Goal: Information Seeking & Learning: Learn about a topic

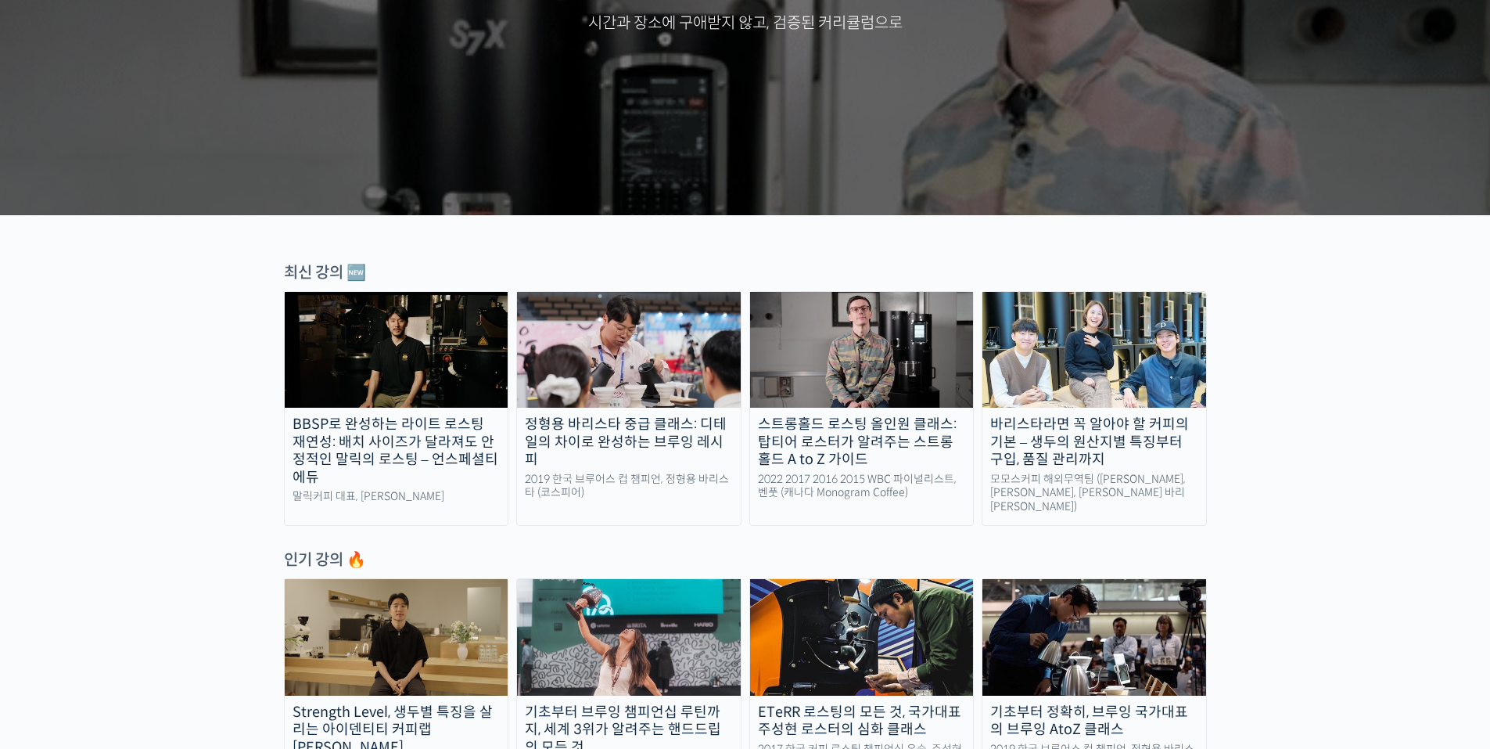
scroll to position [391, 0]
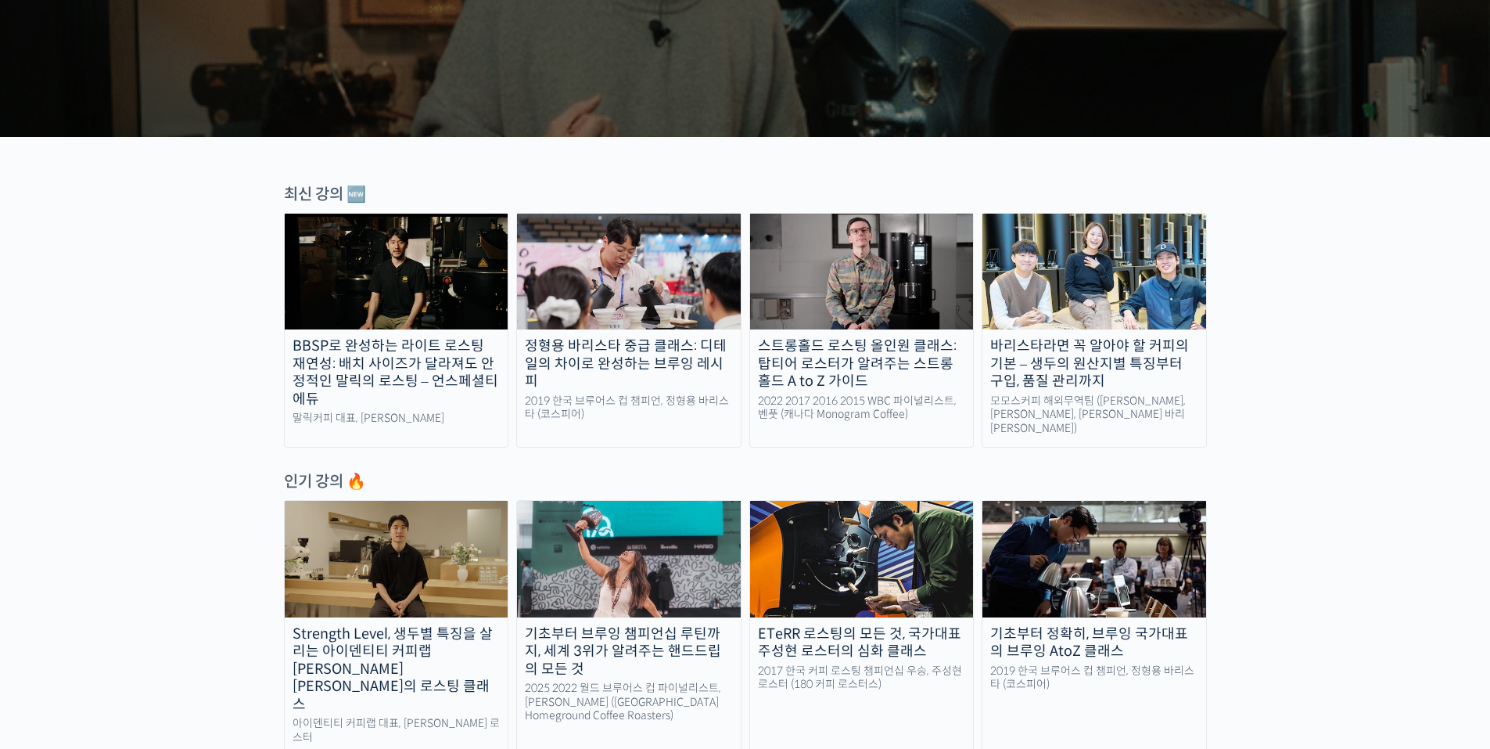
click at [890, 296] on img at bounding box center [862, 272] width 224 height 116
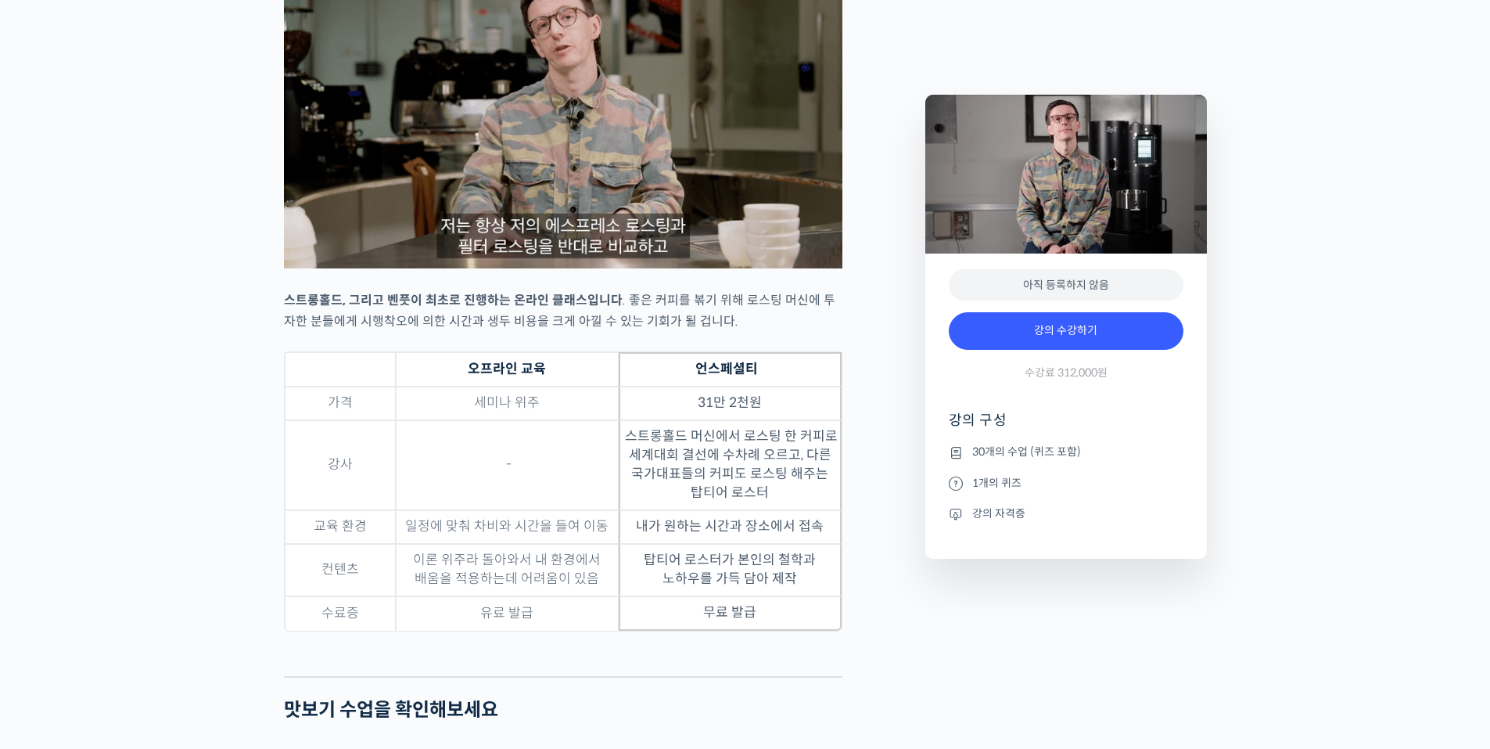
scroll to position [4537, 0]
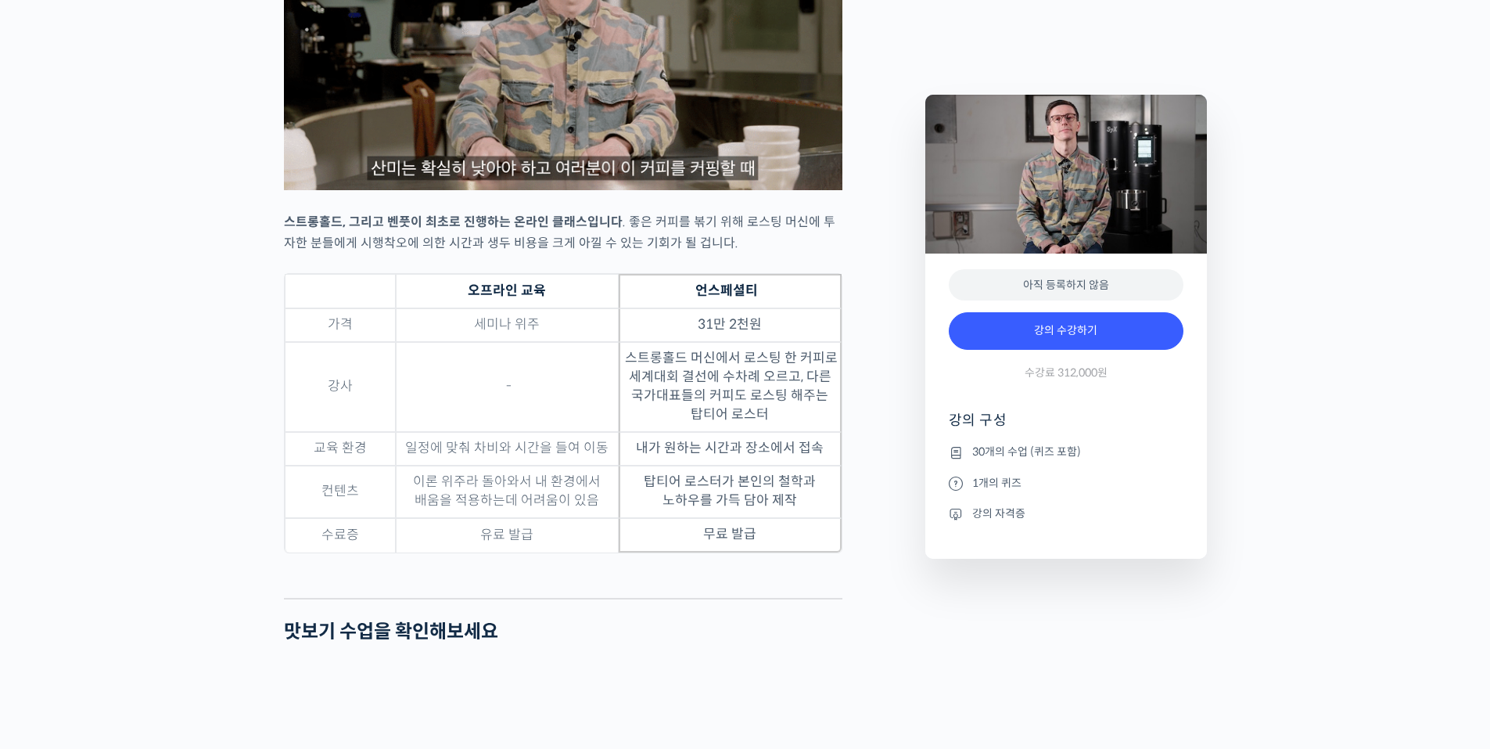
type input "[EMAIL_ADDRESS][DOMAIN_NAME]"
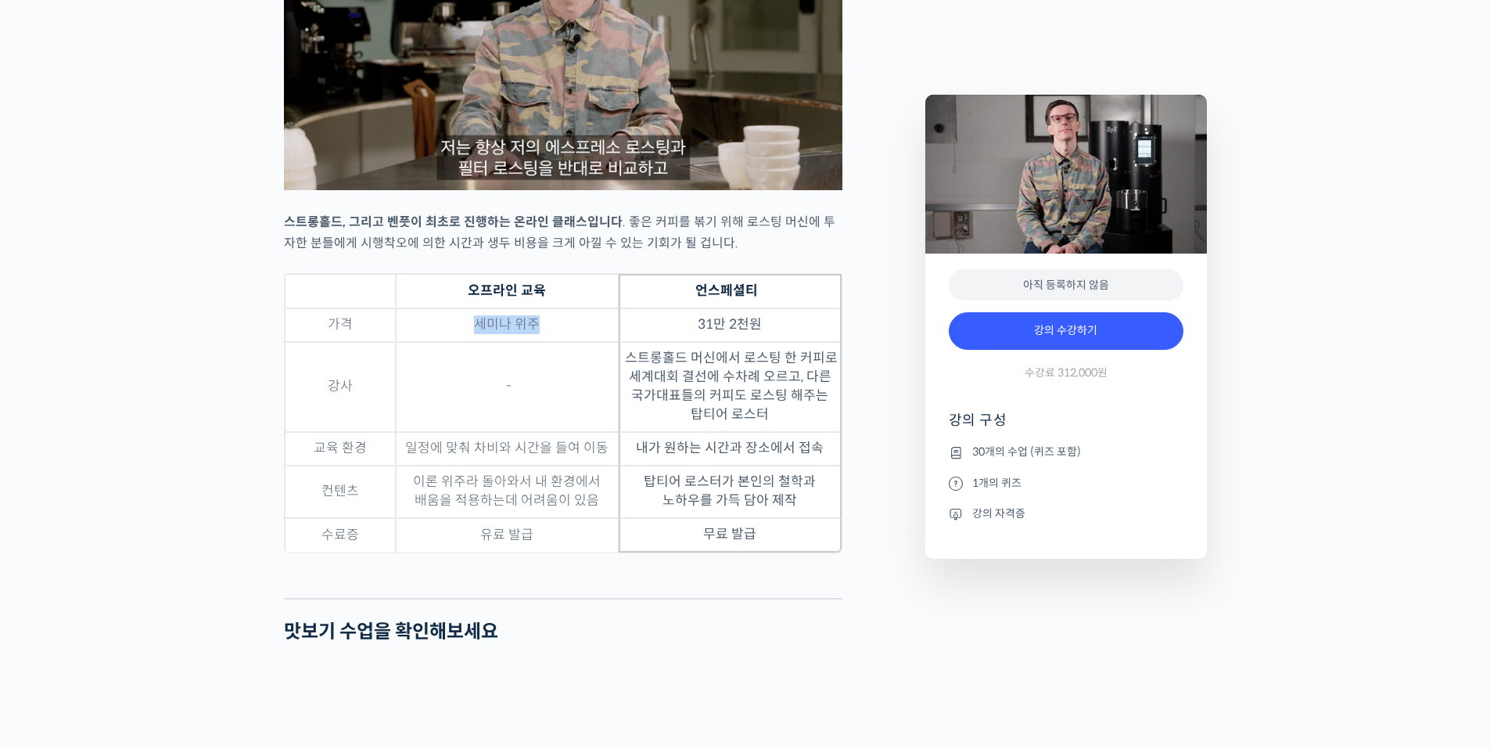
drag, startPoint x: 458, startPoint y: 353, endPoint x: 594, endPoint y: 375, distance: 137.2
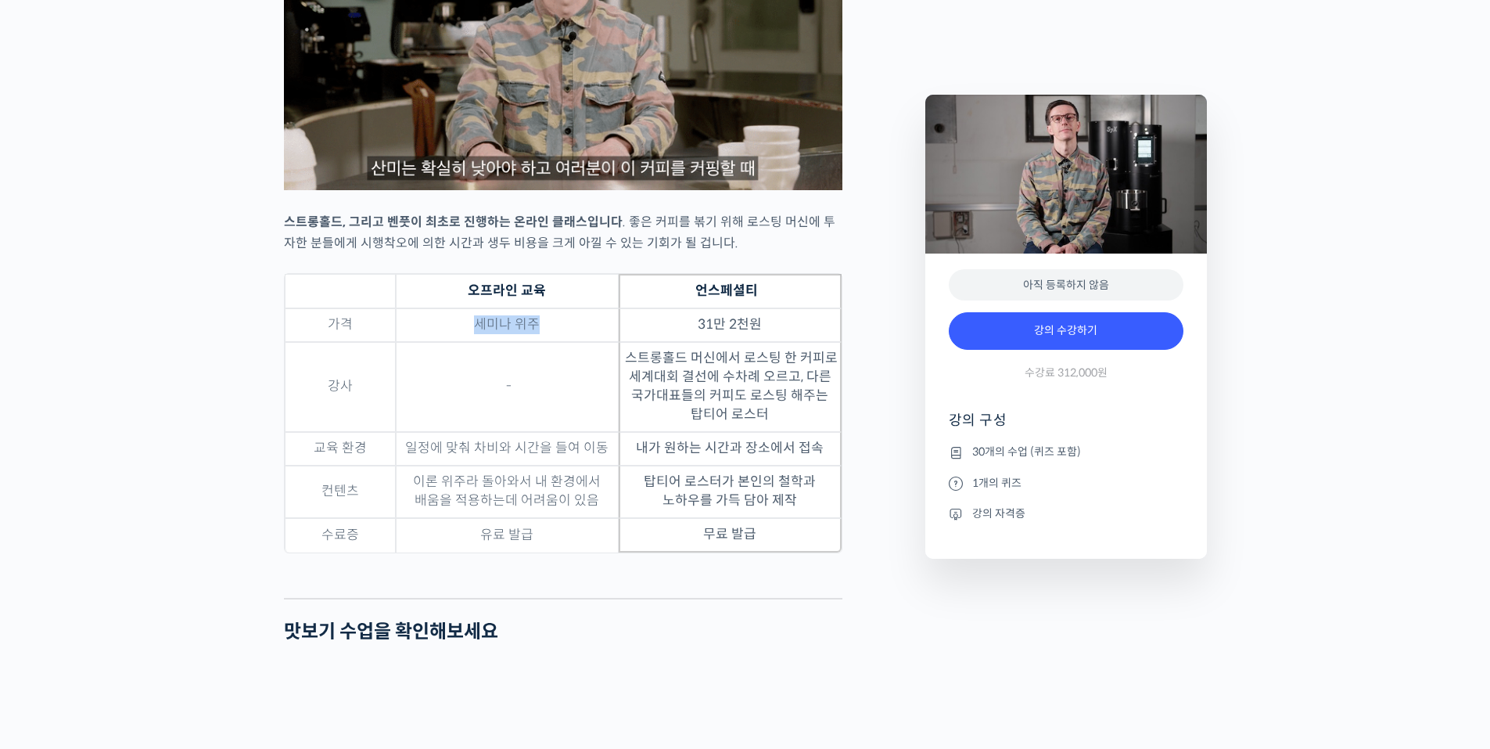
click at [587, 342] on td "세미나 위주" at bounding box center [507, 325] width 223 height 34
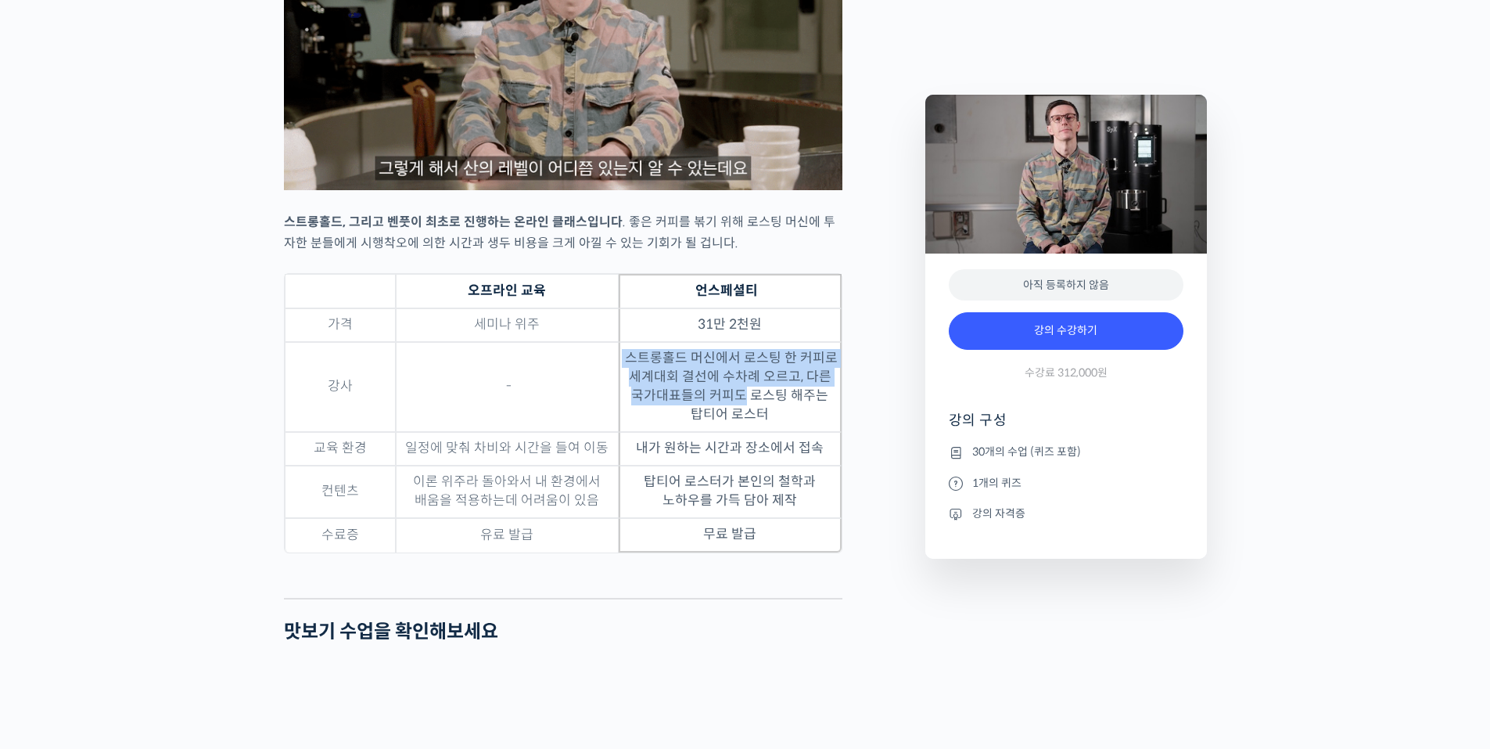
drag, startPoint x: 623, startPoint y: 391, endPoint x: 747, endPoint y: 436, distance: 132.4
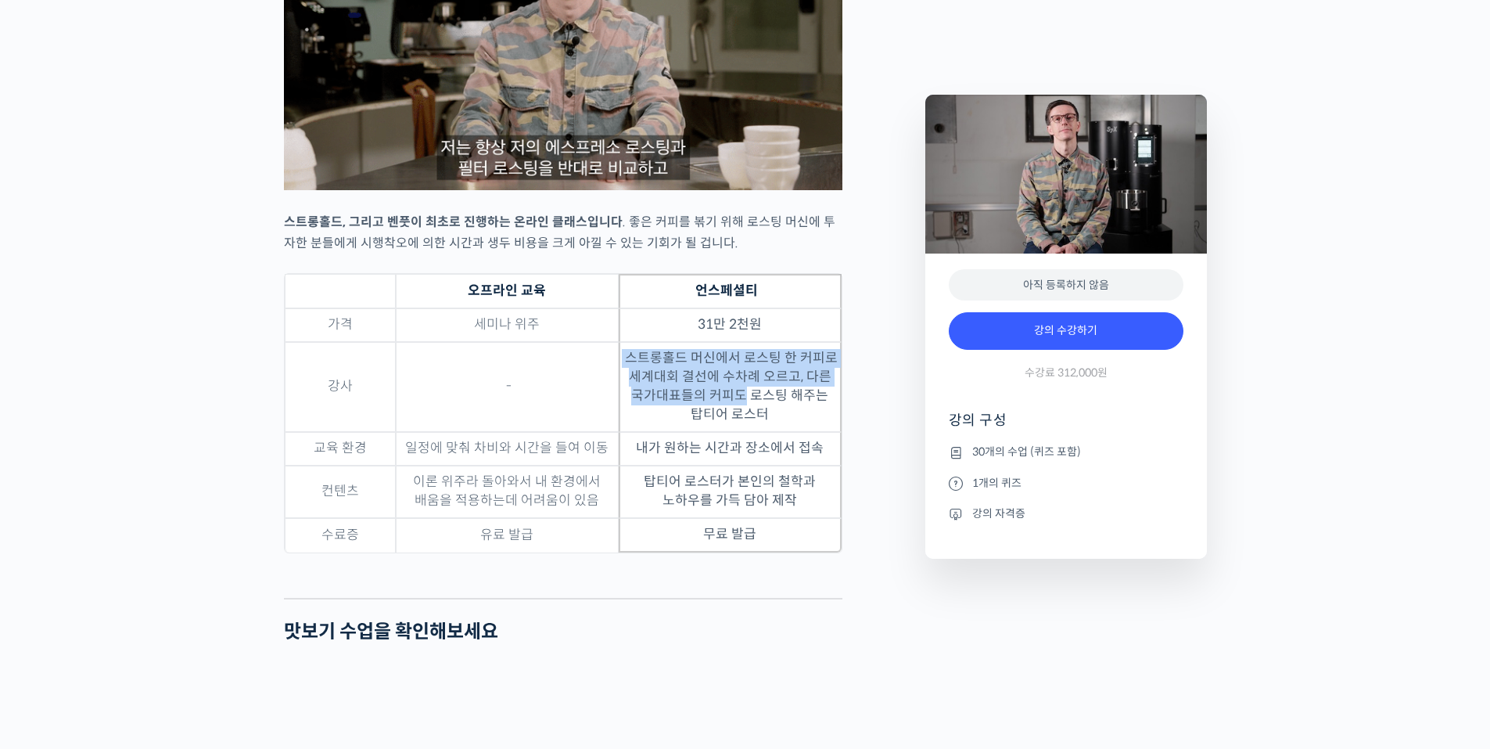
click at [747, 432] on td "스트롱홀드 머신에서 로스팅 한 커피로 세계대회 결선에 수차례 오르고, 다른 국가대표들의 커피도 로스팅 해주는 탑티어 로스터" at bounding box center [730, 387] width 223 height 90
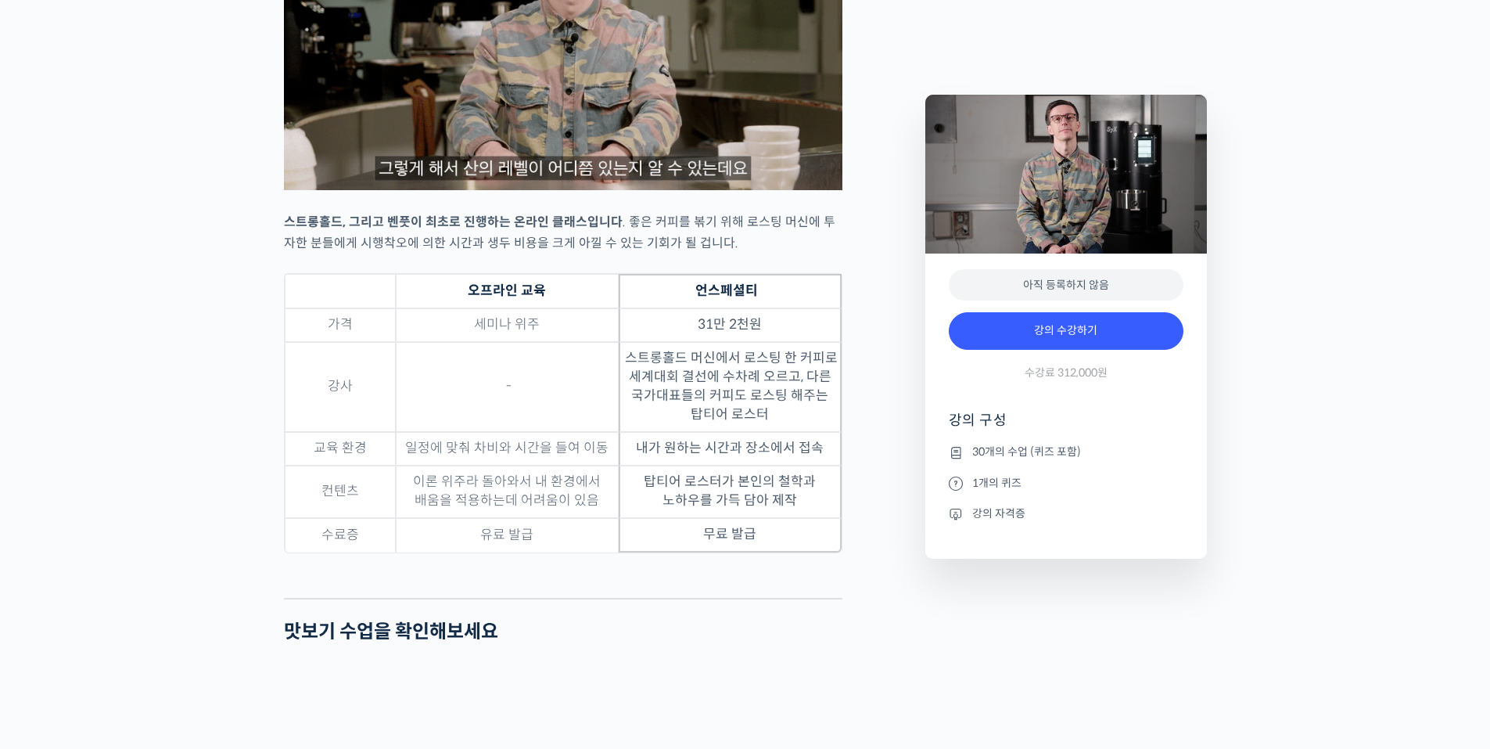
click at [751, 432] on td "스트롱홀드 머신에서 로스팅 한 커피로 세계대회 결선에 수차례 오르고, 다른 국가대표들의 커피도 로스팅 해주는 탑티어 로스터" at bounding box center [730, 387] width 223 height 90
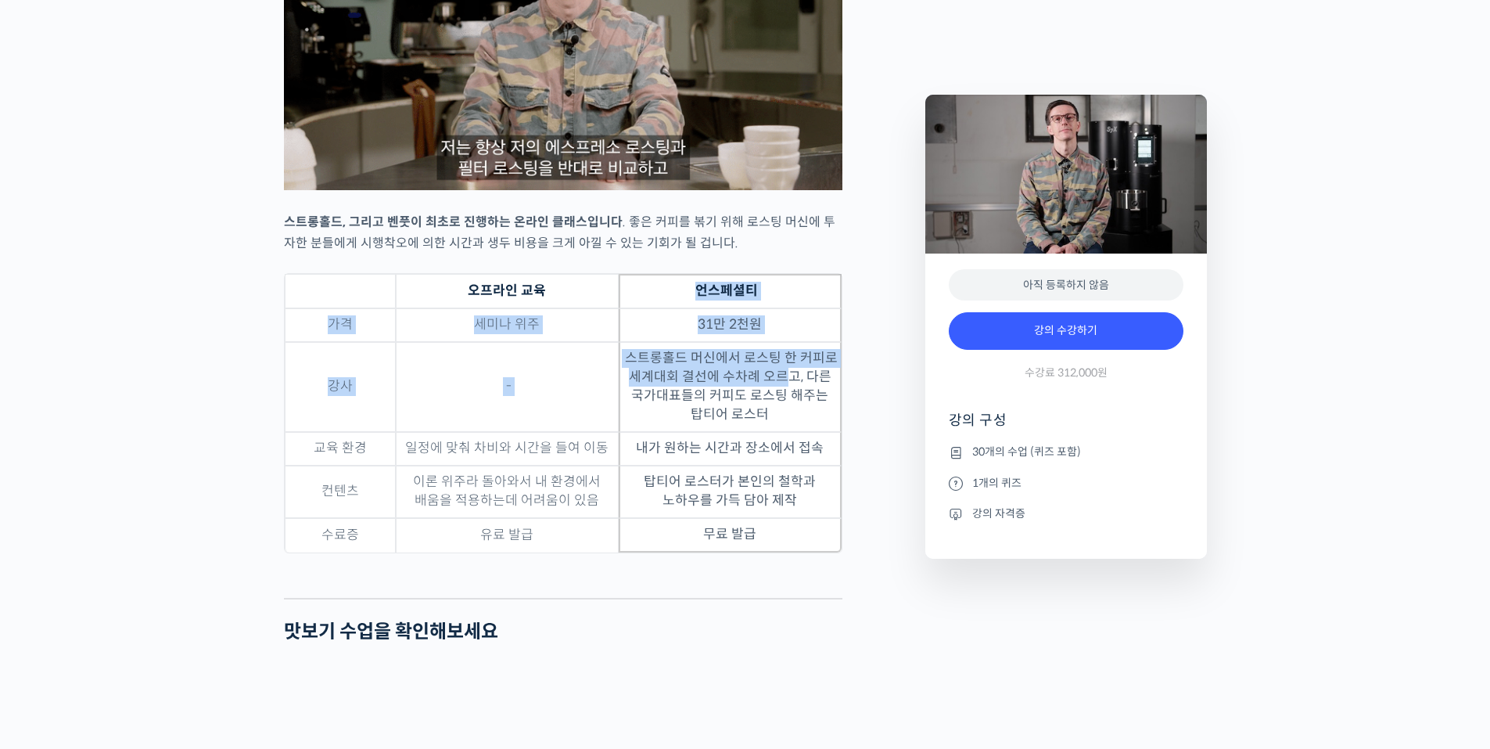
drag, startPoint x: 690, startPoint y: 317, endPoint x: 793, endPoint y: 430, distance: 153.4
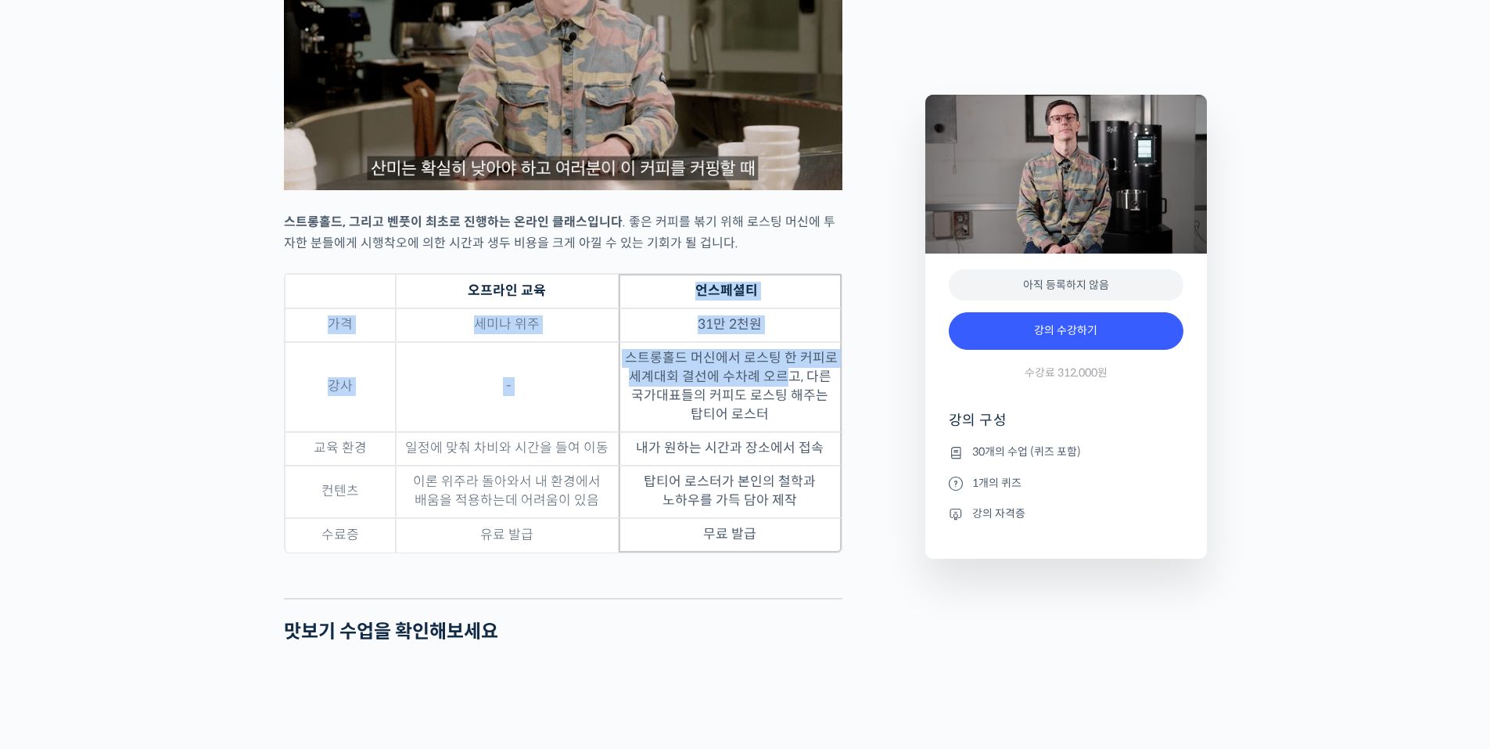
click at [792, 422] on table "오프라인 교육 언스페셜티 가격 세미나 위주 31만 2천원 강사 - 스트롱홀드 머신에서 로스팅 한 커피로 세계대회 결선에 수차례 오르고, 다…" at bounding box center [563, 413] width 559 height 280
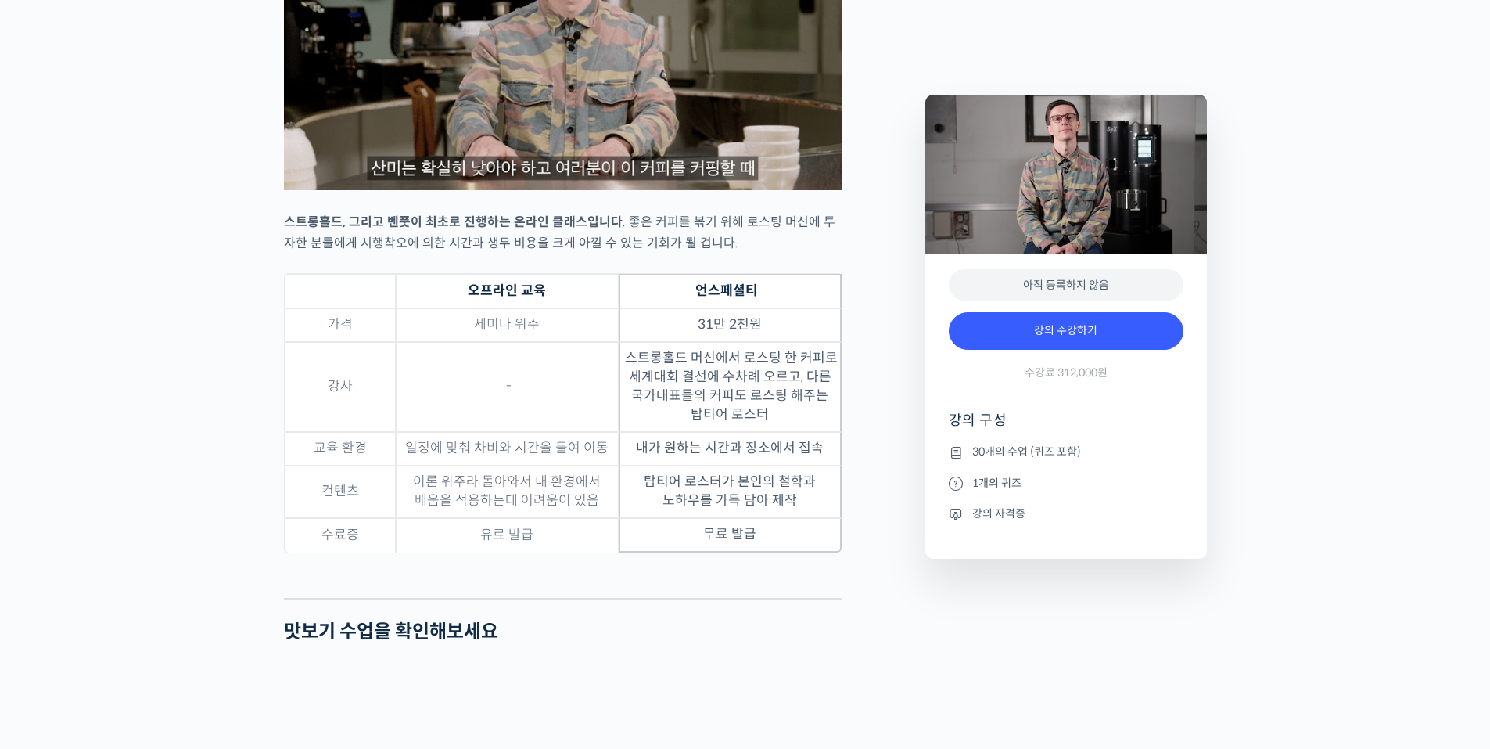
click at [794, 432] on td "스트롱홀드 머신에서 로스팅 한 커피로 세계대회 결선에 수차례 오르고, 다른 국가대표들의 커피도 로스팅 해주는 탑티어 로스터" at bounding box center [730, 387] width 223 height 90
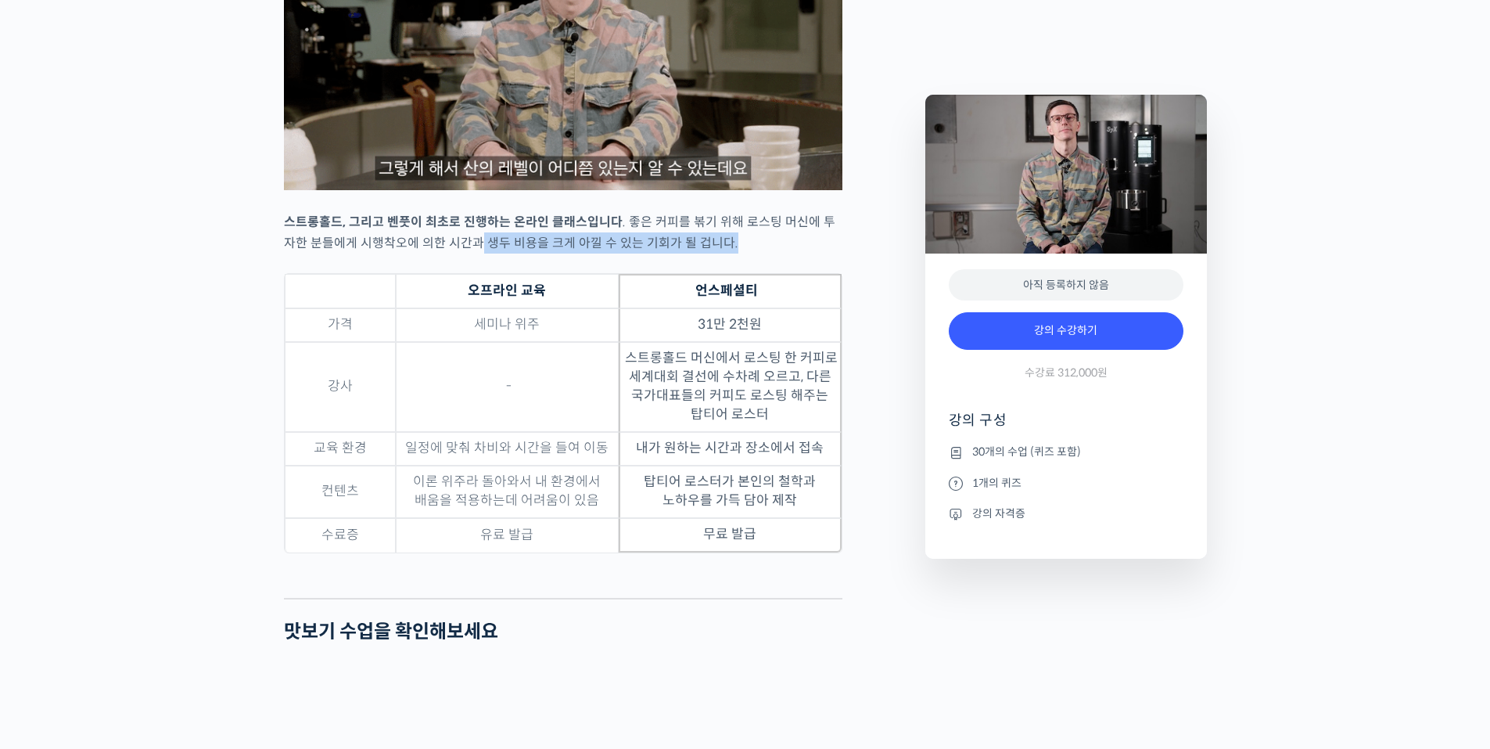
drag, startPoint x: 531, startPoint y: 289, endPoint x: 569, endPoint y: 290, distance: 37.6
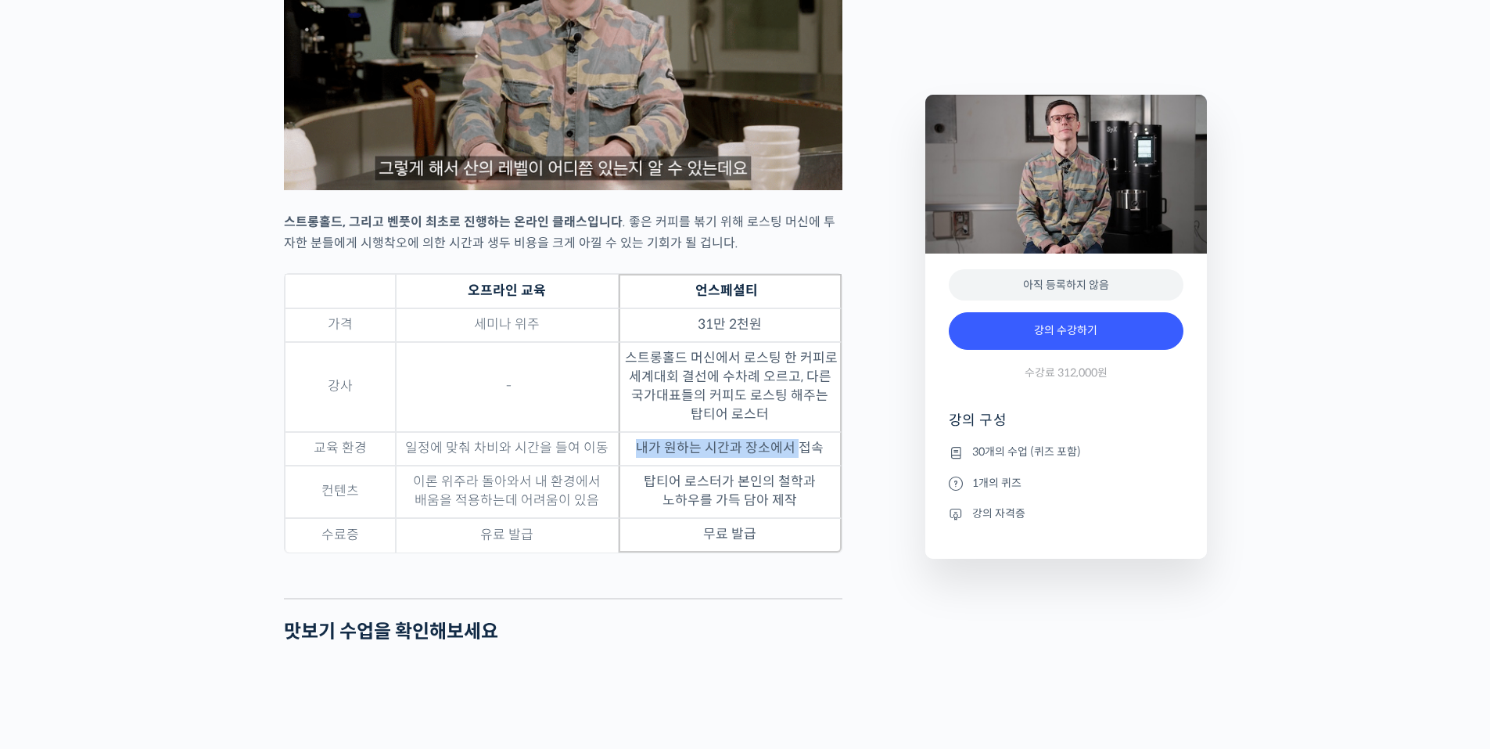
drag, startPoint x: 629, startPoint y: 476, endPoint x: 796, endPoint y: 489, distance: 167.9
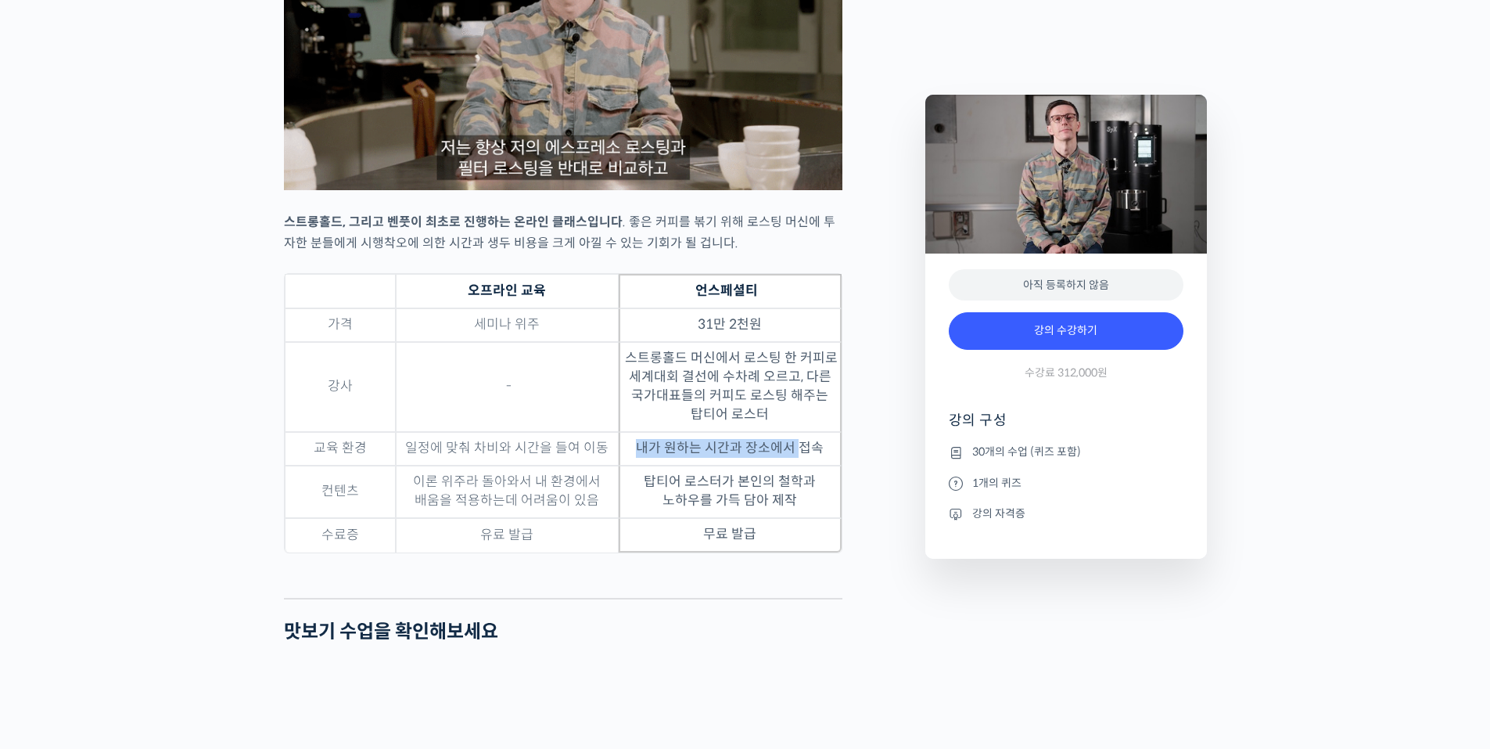
click at [796, 465] on td "내가 원하는 시간과 장소에서 접속" at bounding box center [730, 449] width 223 height 34
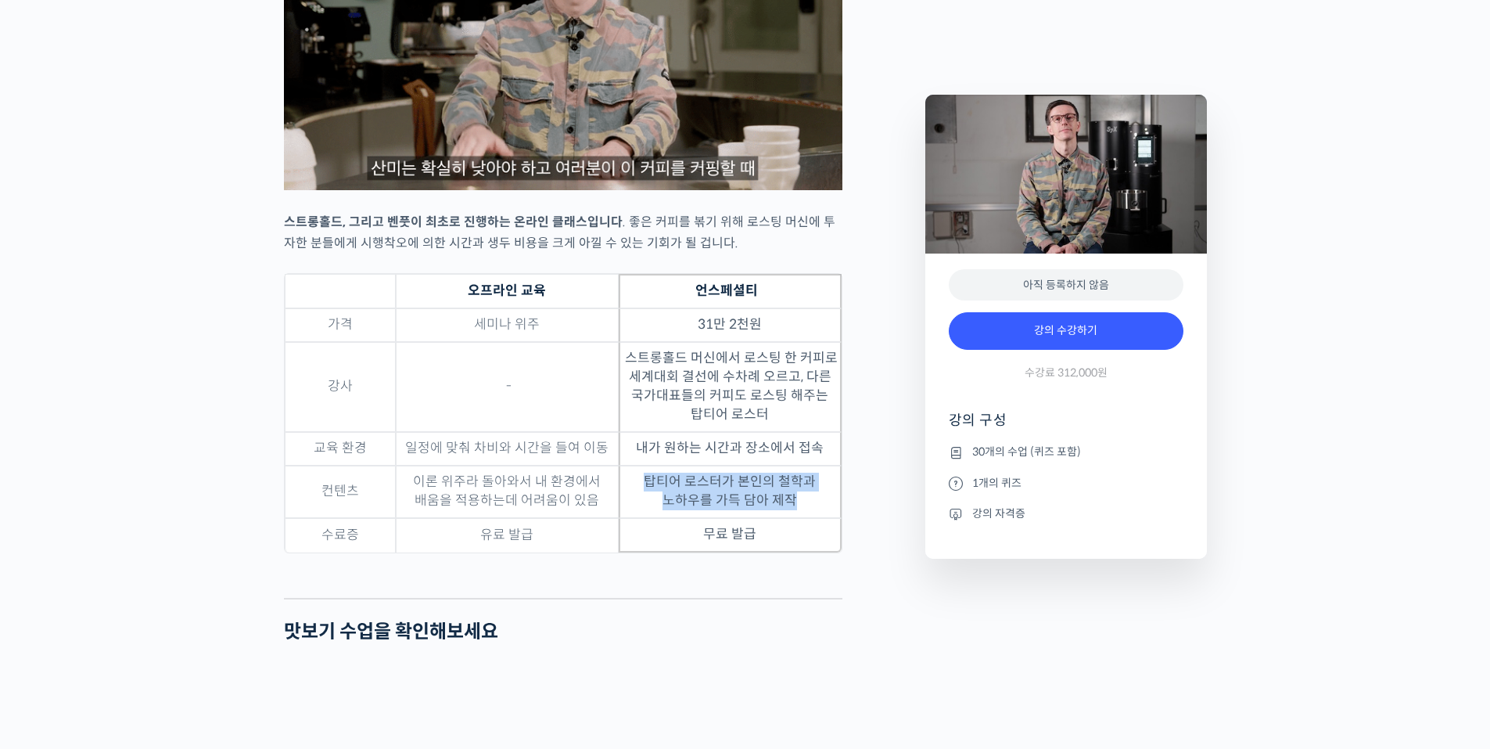
drag, startPoint x: 644, startPoint y: 515, endPoint x: 803, endPoint y: 540, distance: 160.8
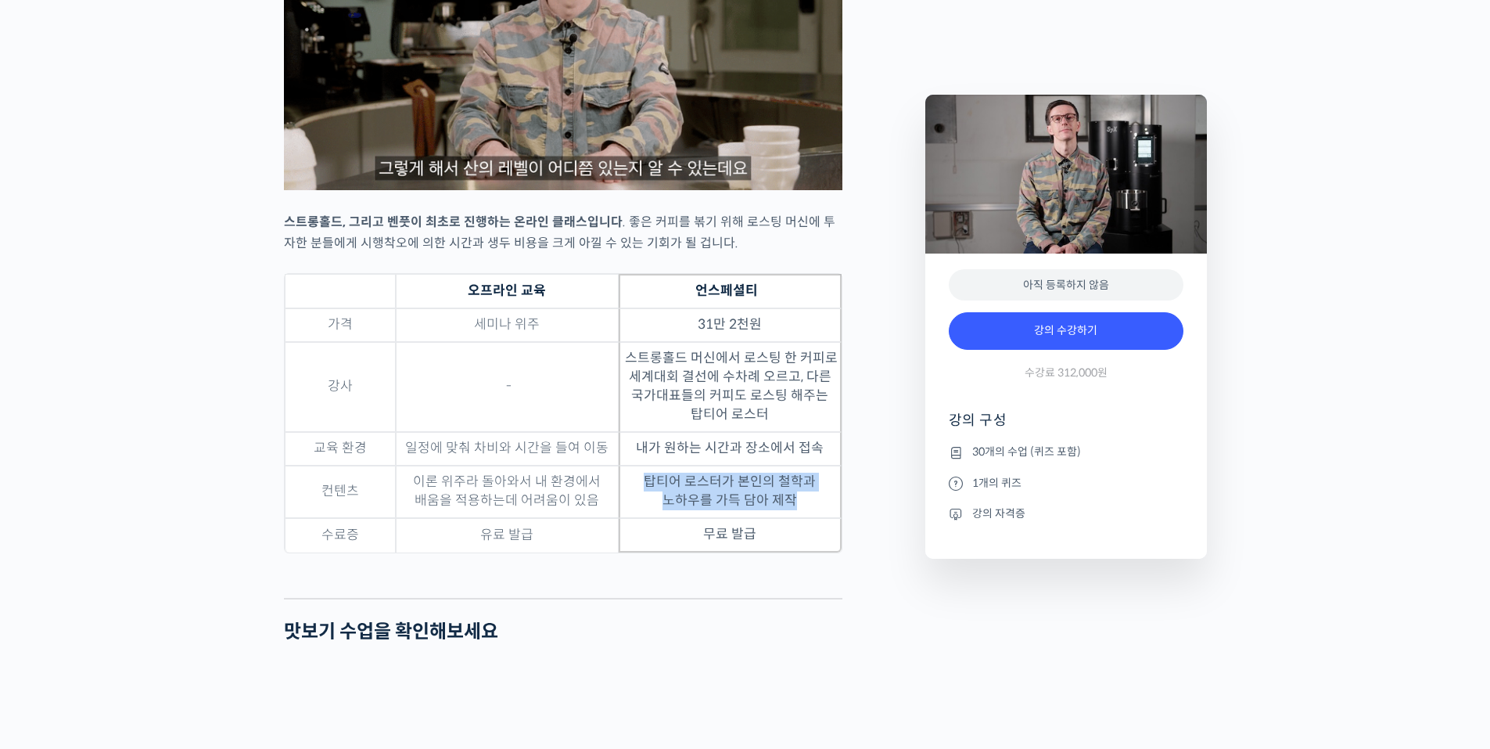
click at [799, 518] on td "탑티어 로스터가 본인의 철학과 노하우를 가득 담아 제작" at bounding box center [730, 491] width 223 height 52
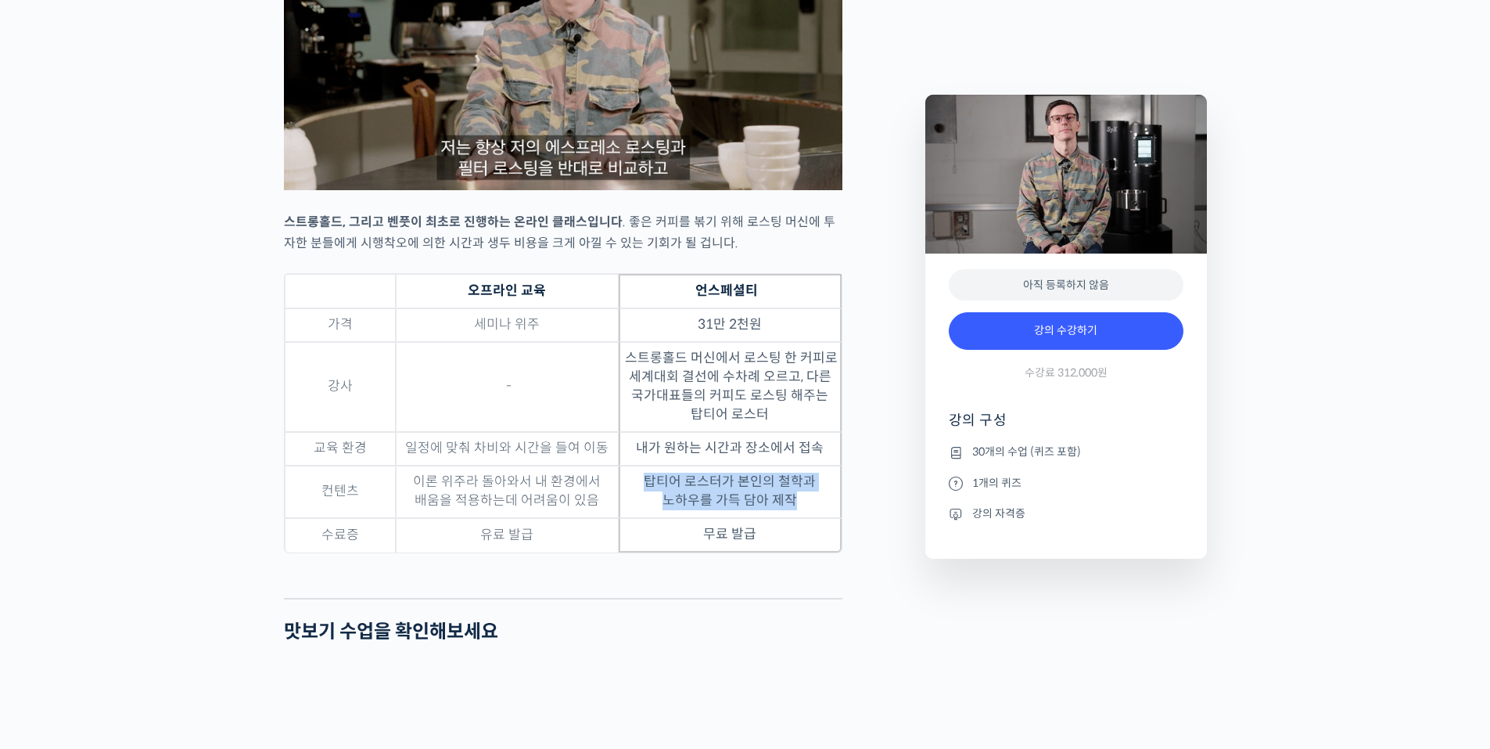
drag, startPoint x: 803, startPoint y: 540, endPoint x: 827, endPoint y: 584, distance: 50.1
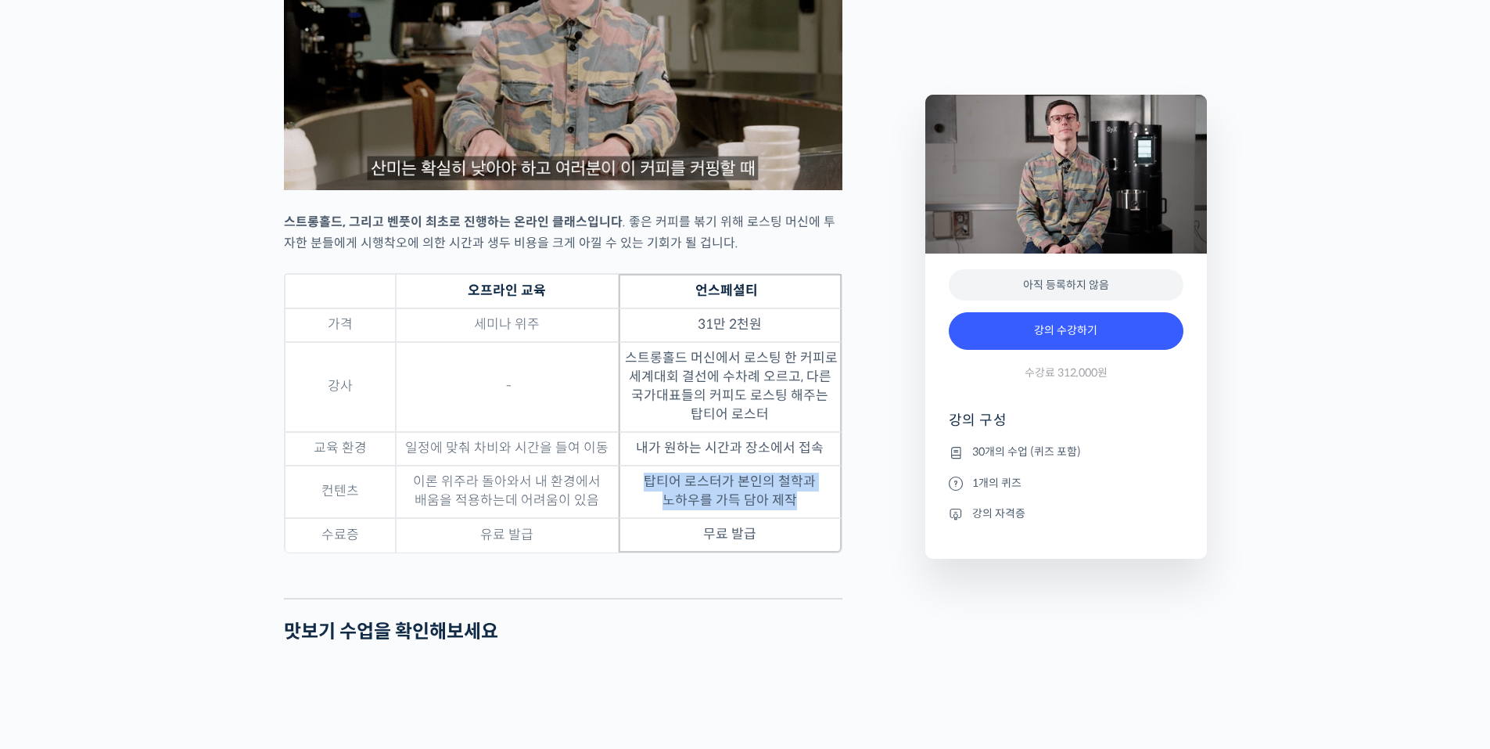
click at [805, 518] on td "탑티어 로스터가 본인의 철학과 노하우를 가득 담아 제작" at bounding box center [730, 491] width 223 height 52
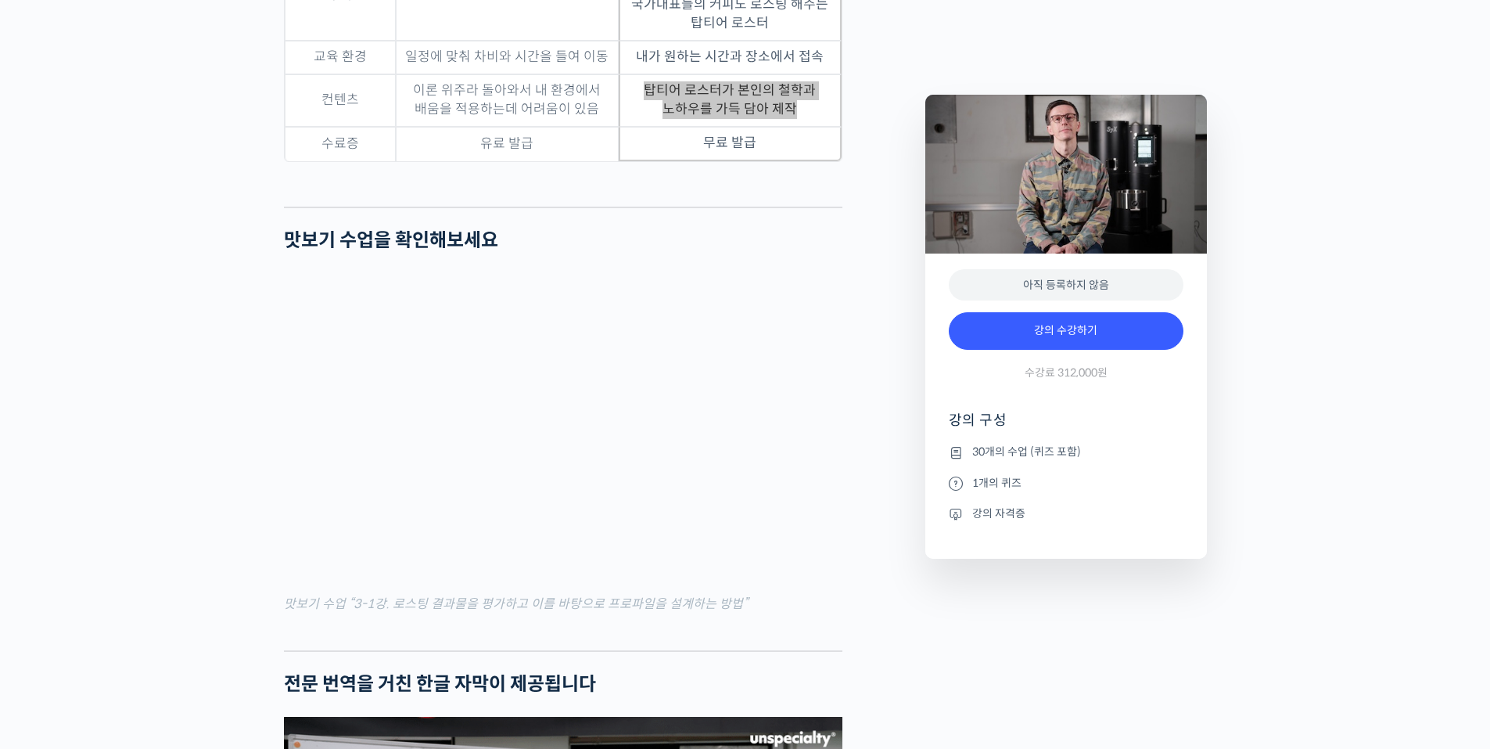
scroll to position [5006, 0]
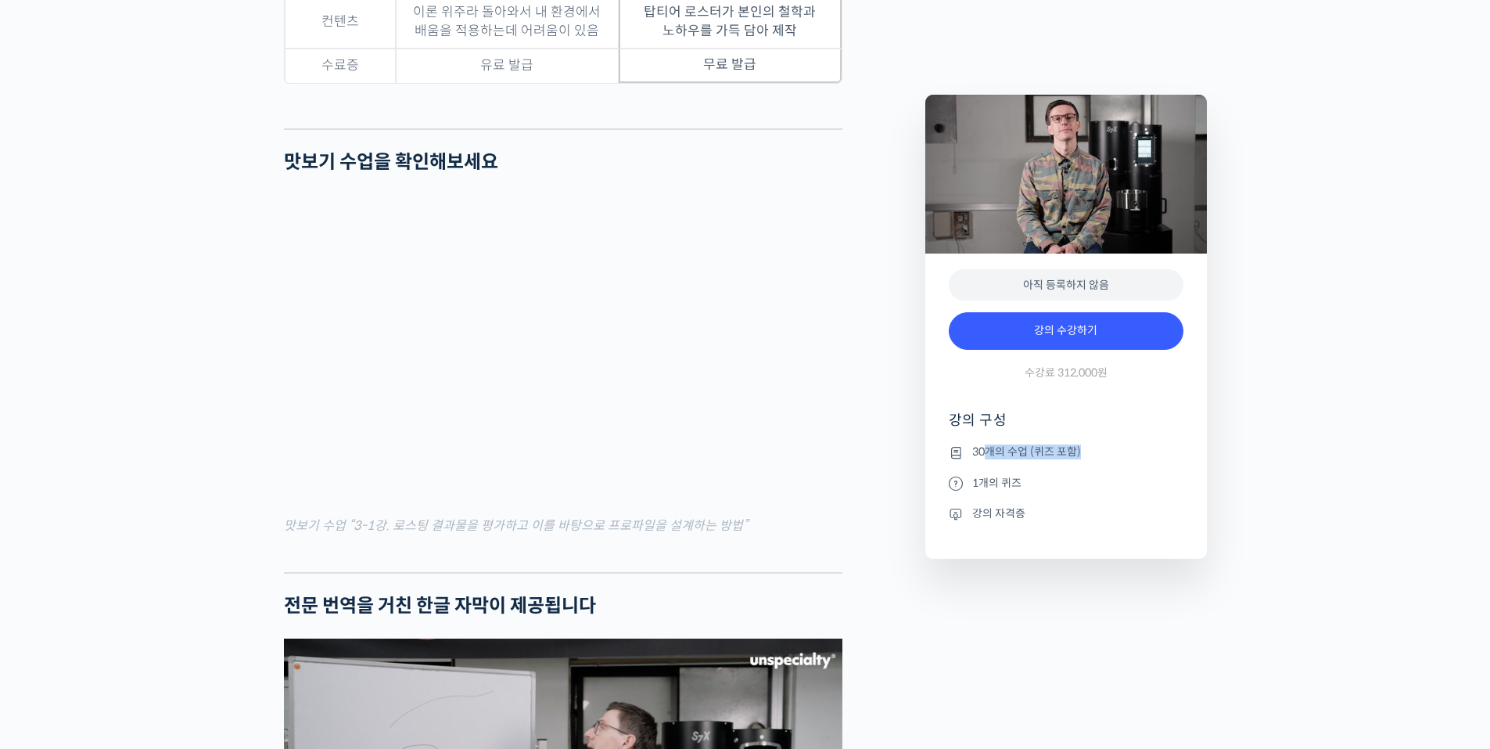
drag, startPoint x: 985, startPoint y: 454, endPoint x: 1159, endPoint y: 465, distance: 174.0
click at [1148, 464] on ul "30개의 수업 (퀴즈 포함) 1개의 퀴즈 강의 자격증" at bounding box center [1066, 501] width 235 height 116
click at [1159, 465] on ul "30개의 수업 (퀴즈 포함) 1개의 퀴즈 강의 자격증" at bounding box center [1066, 501] width 235 height 116
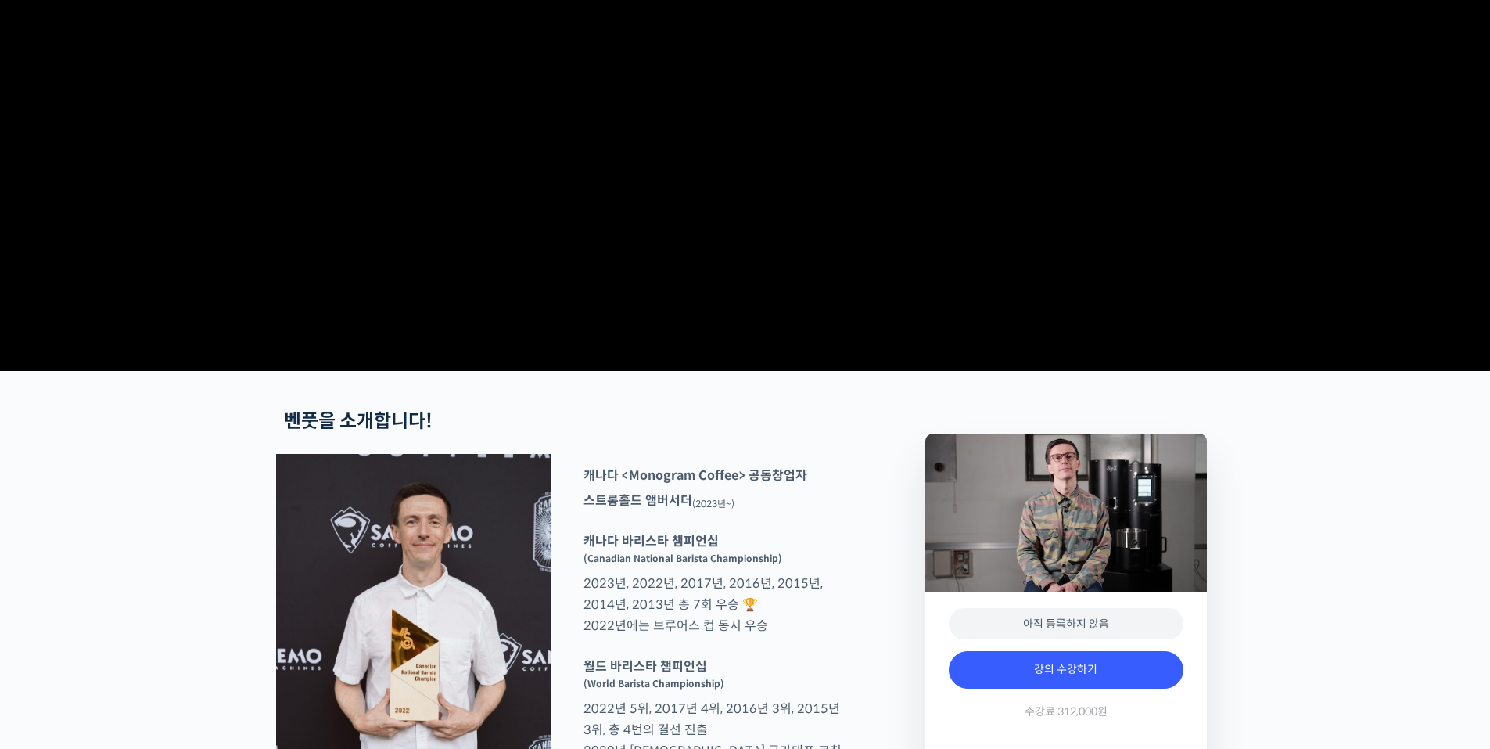
scroll to position [0, 0]
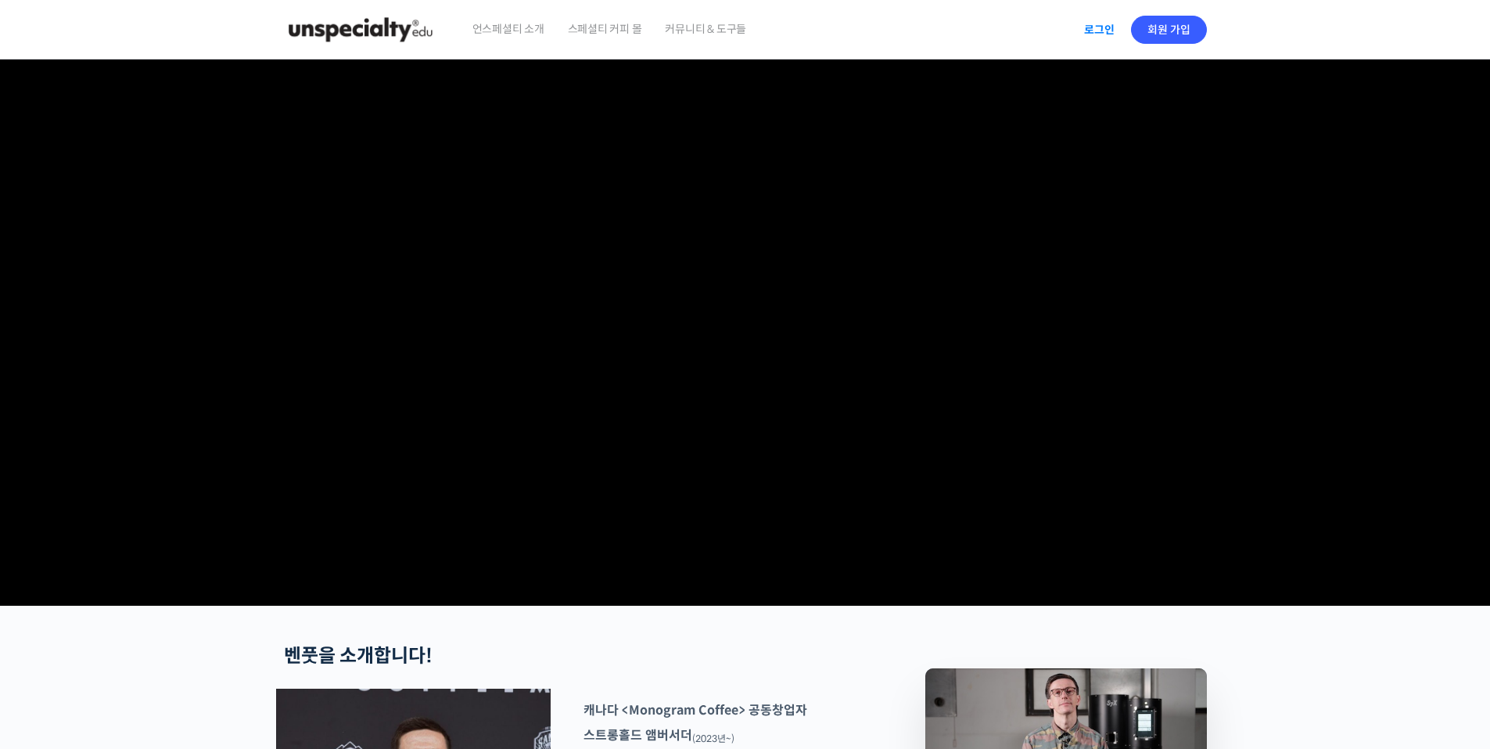
click at [1093, 27] on link "로그인" at bounding box center [1099, 30] width 49 height 36
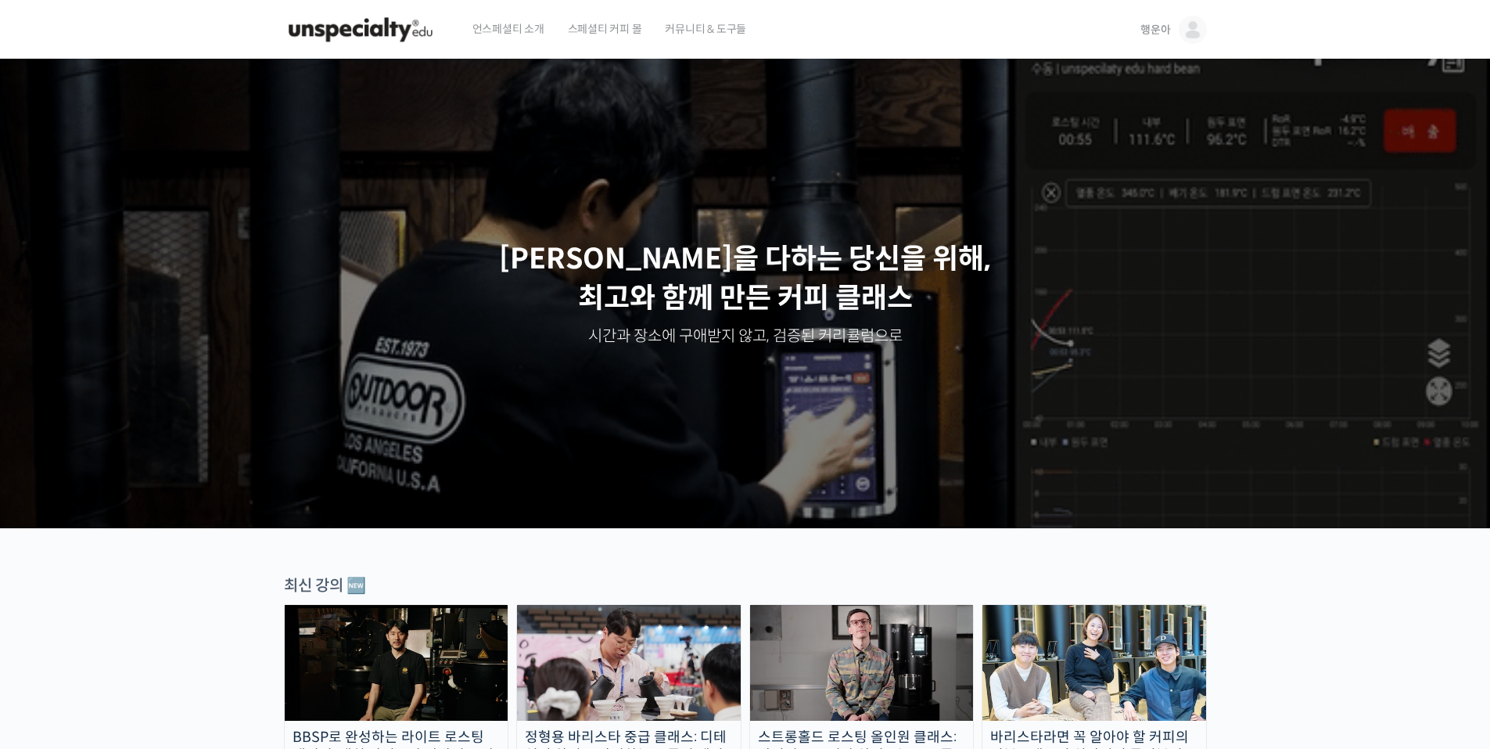
click at [536, 38] on span "언스페셜티 소개" at bounding box center [508, 28] width 72 height 59
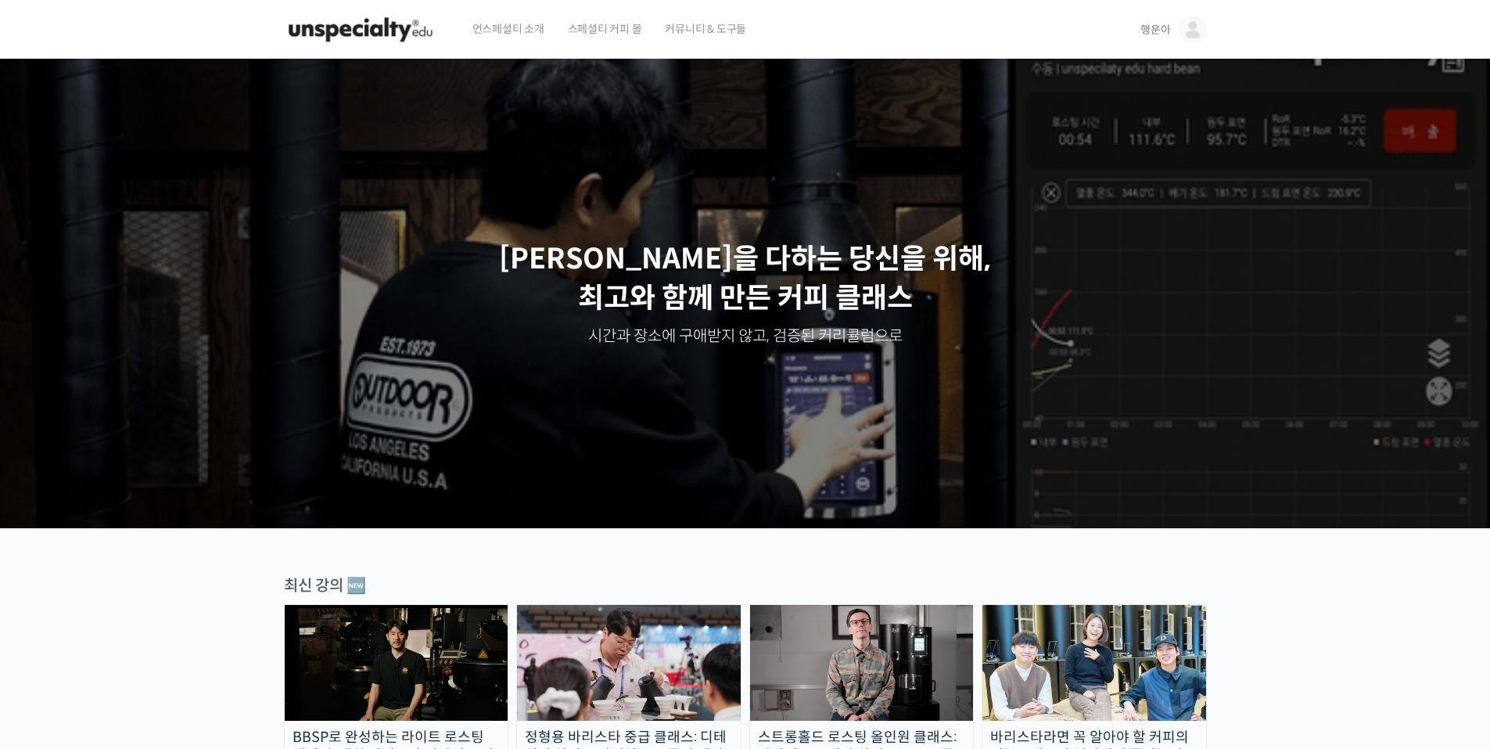
scroll to position [313, 0]
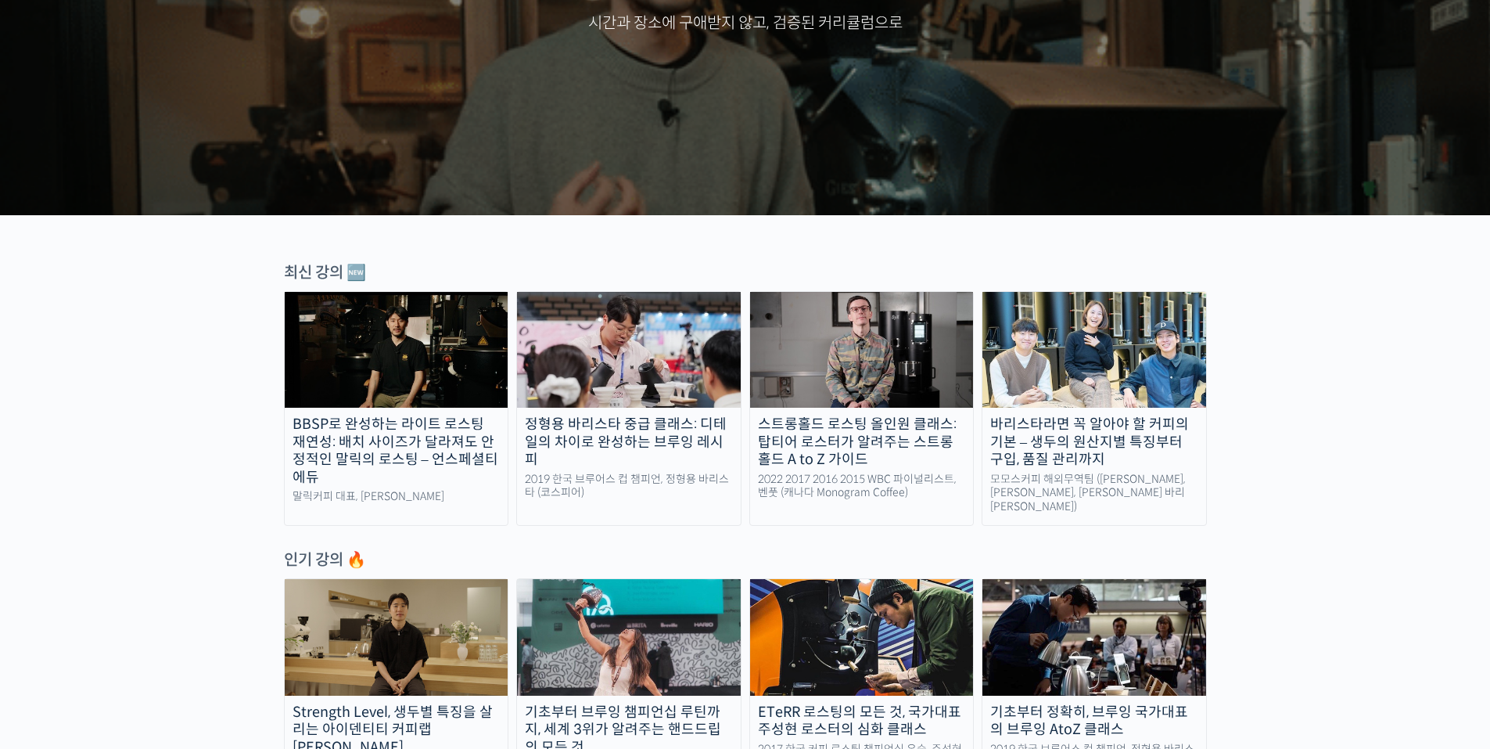
click at [1131, 424] on div "바리스타라면 꼭 알아야 할 커피의 기본 – 생두의 원산지별 특징부터 구입, 품질 관리까지" at bounding box center [1095, 441] width 224 height 53
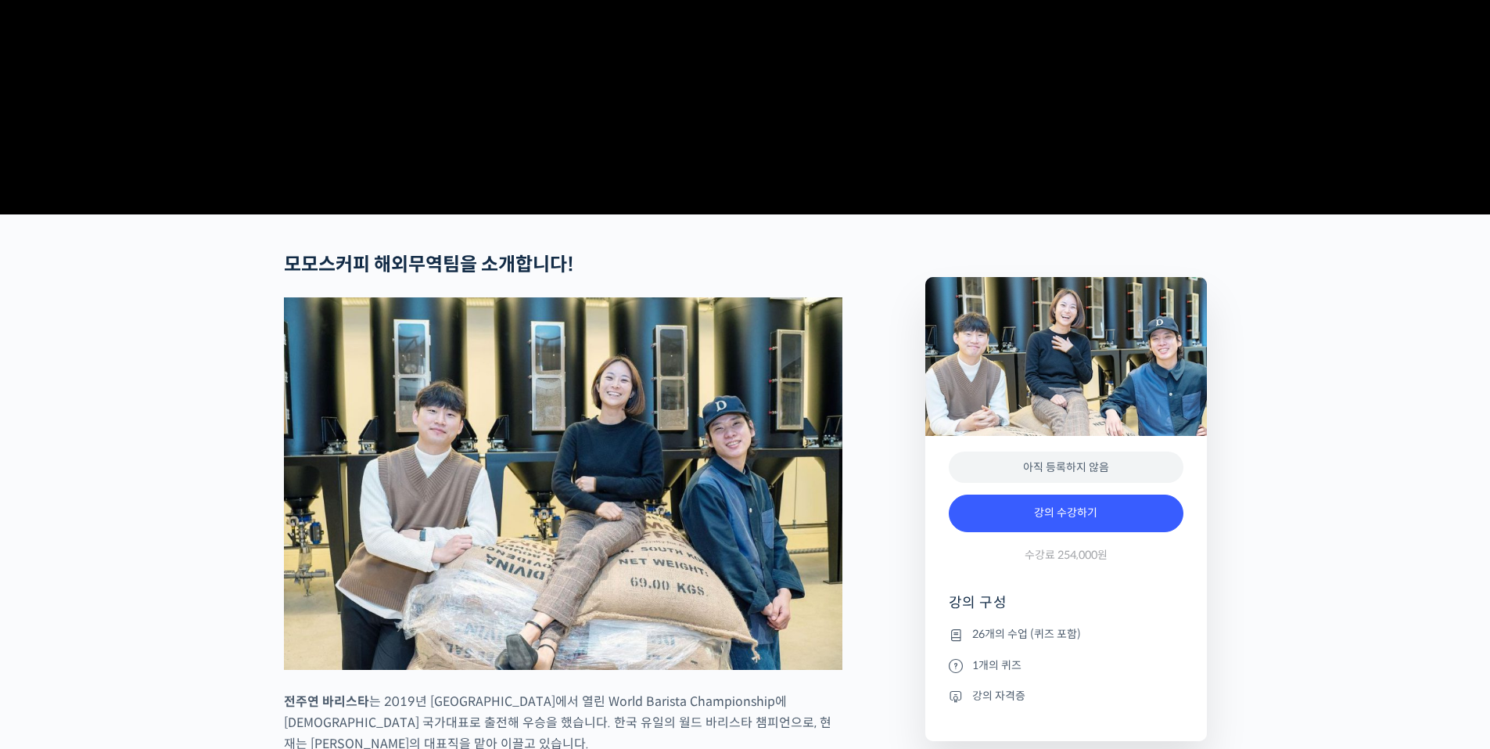
scroll to position [548, 0]
